Goal: Obtain resource: Download file/media

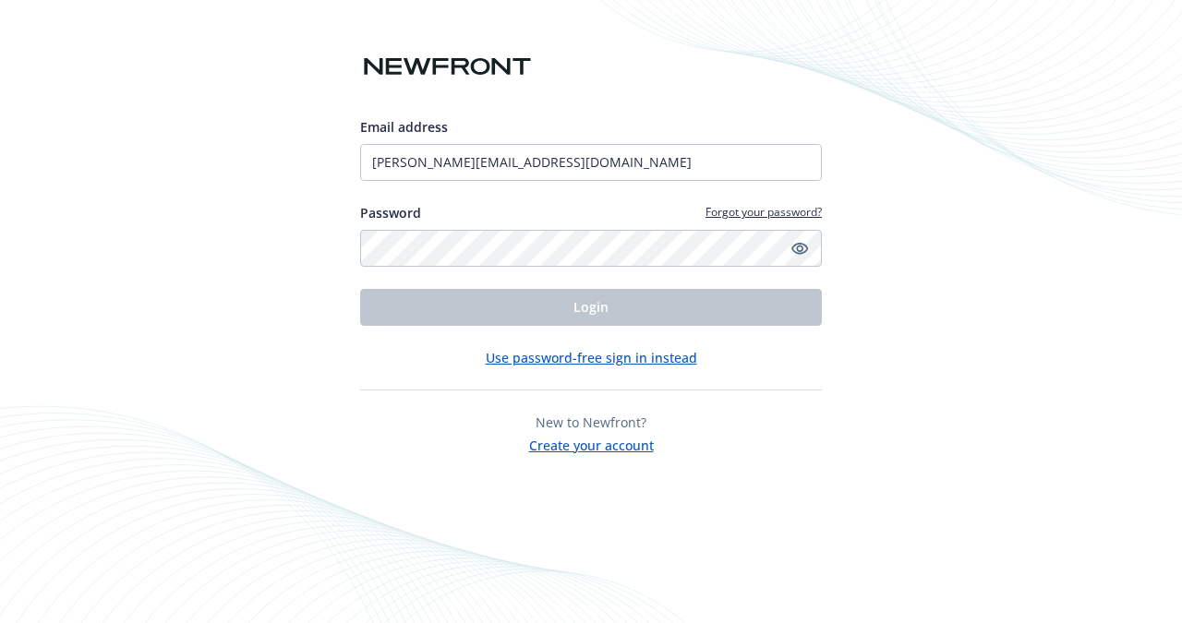
type input "[PERSON_NAME][EMAIL_ADDRESS][DOMAIN_NAME]"
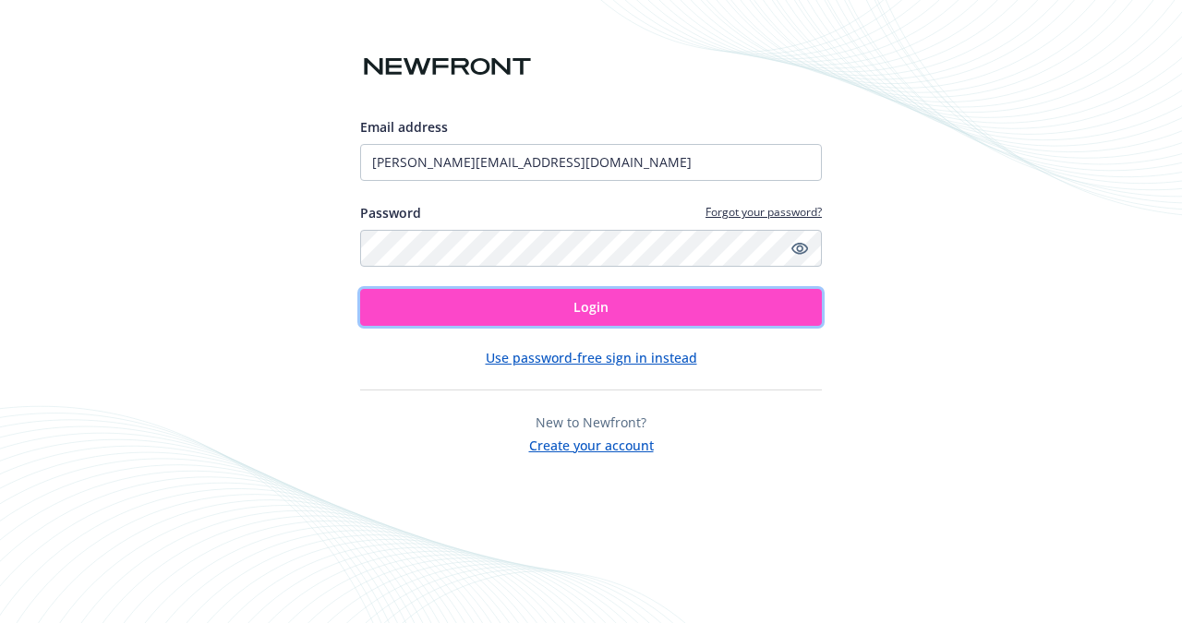
click at [509, 297] on button "Login" at bounding box center [591, 307] width 462 height 37
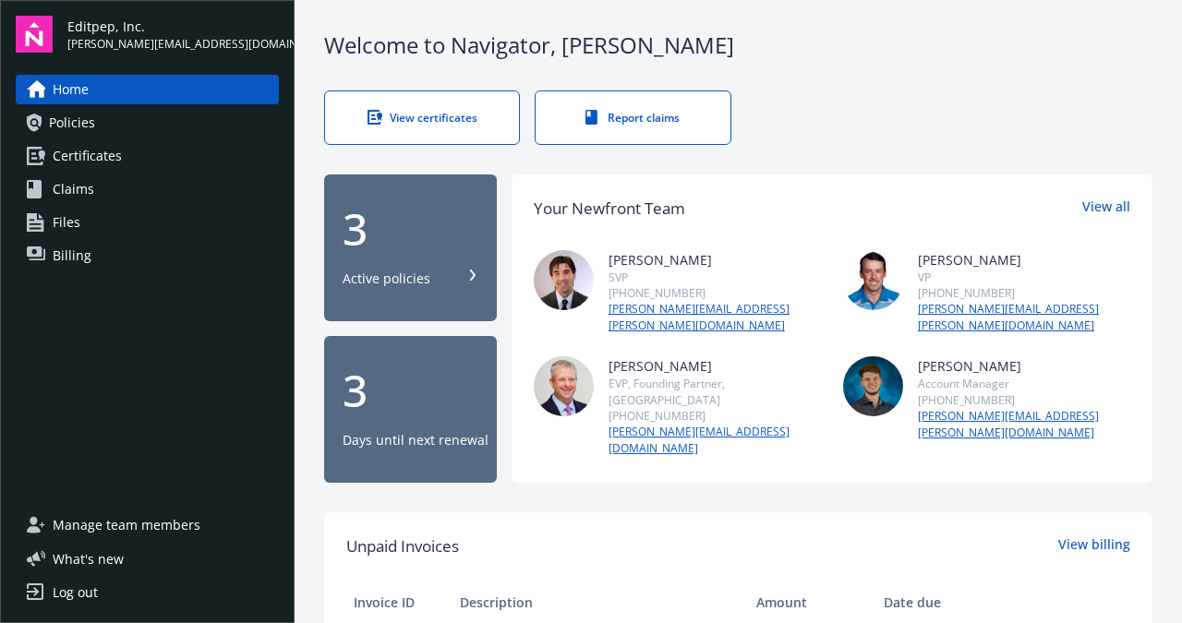
click at [383, 270] on div "Active policies" at bounding box center [387, 279] width 88 height 18
click at [80, 252] on span "Billing" at bounding box center [72, 256] width 39 height 30
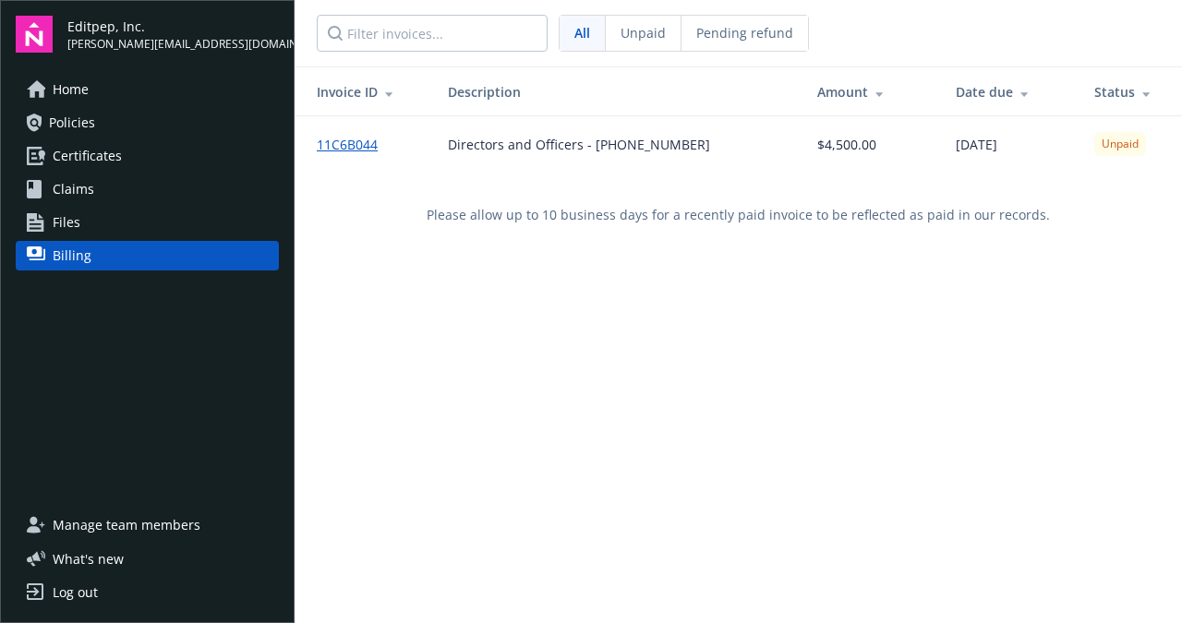
click at [77, 133] on span "Policies" at bounding box center [72, 123] width 46 height 30
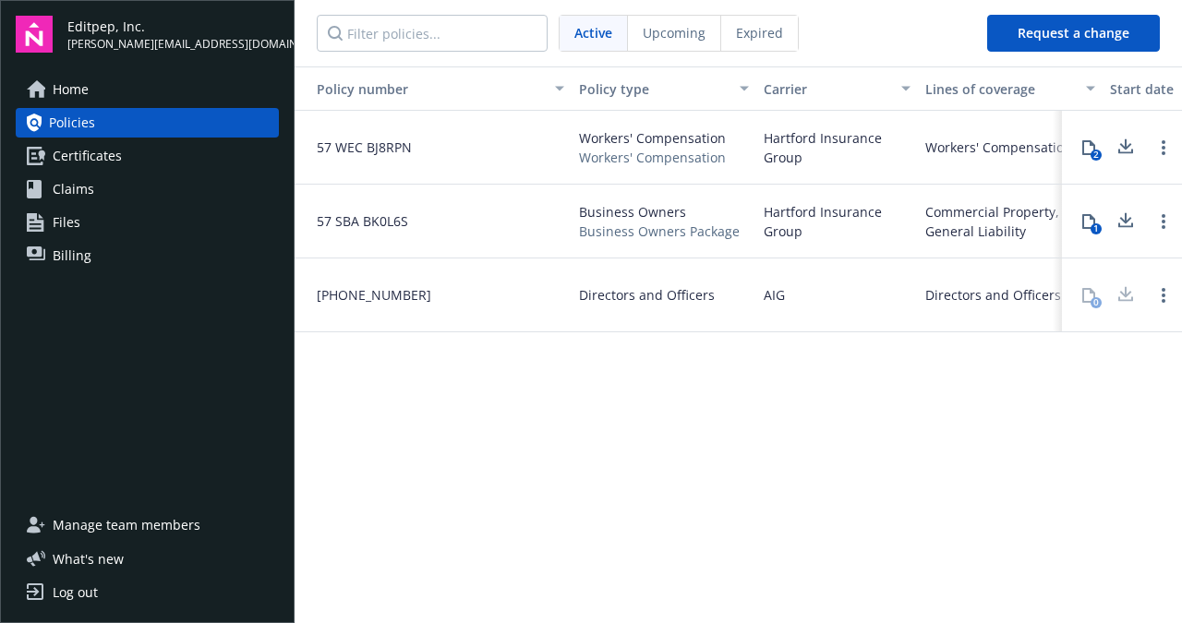
click at [78, 90] on span "Home" at bounding box center [71, 90] width 36 height 30
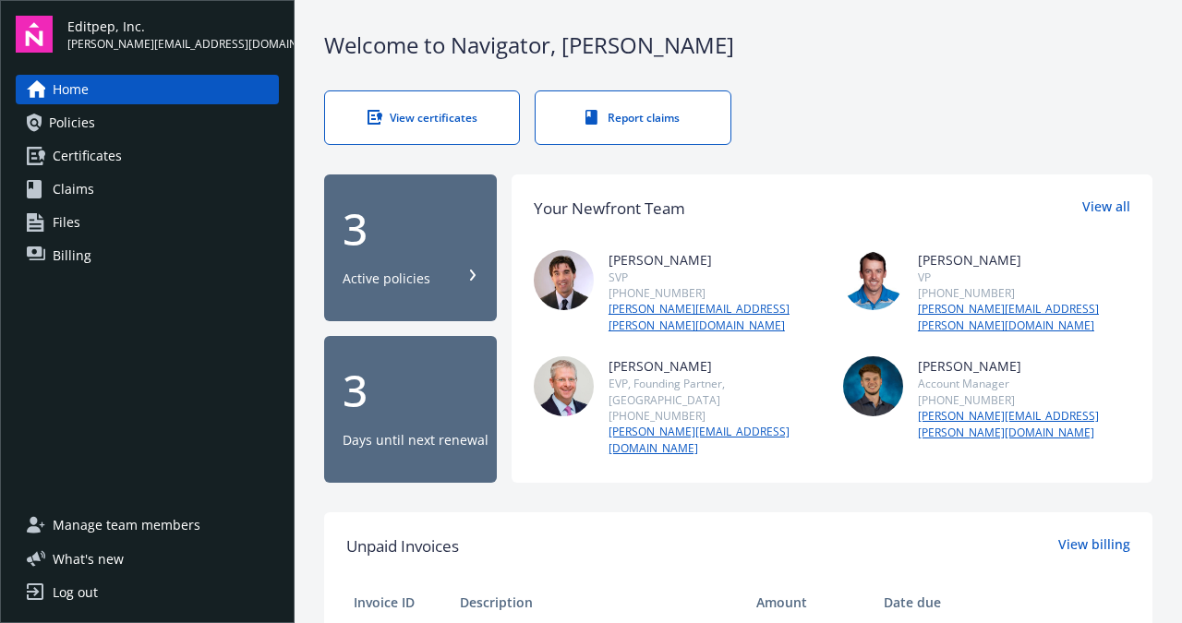
click at [86, 590] on div "Log out" at bounding box center [75, 593] width 45 height 30
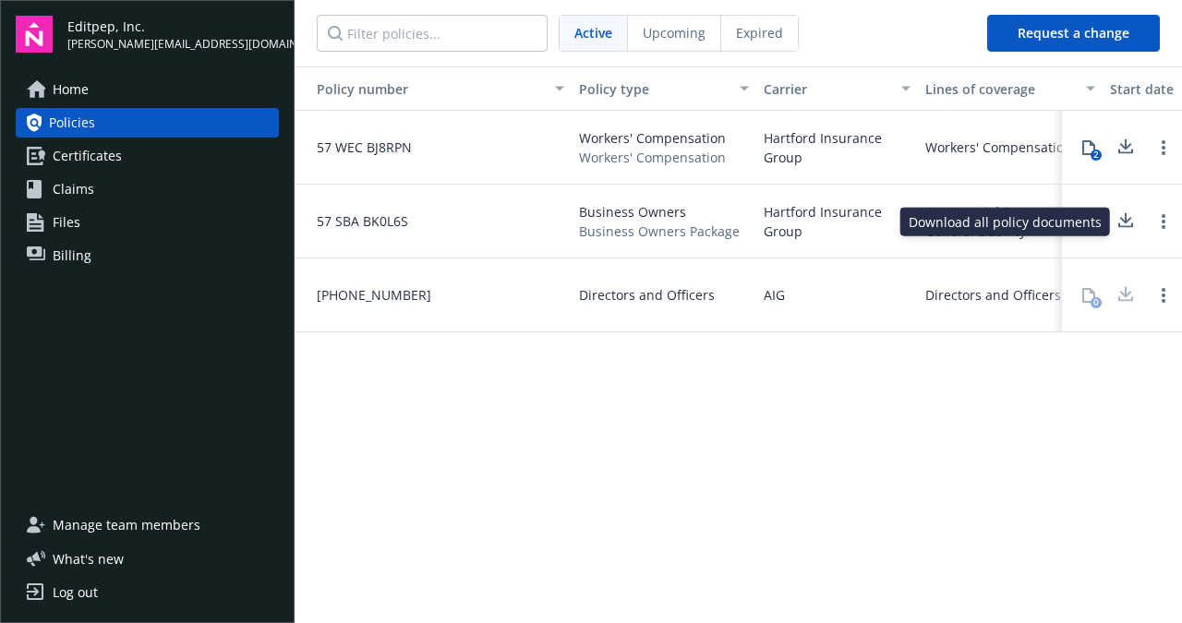
click at [1122, 223] on icon at bounding box center [1125, 221] width 22 height 23
